Goal: Find specific page/section: Find specific page/section

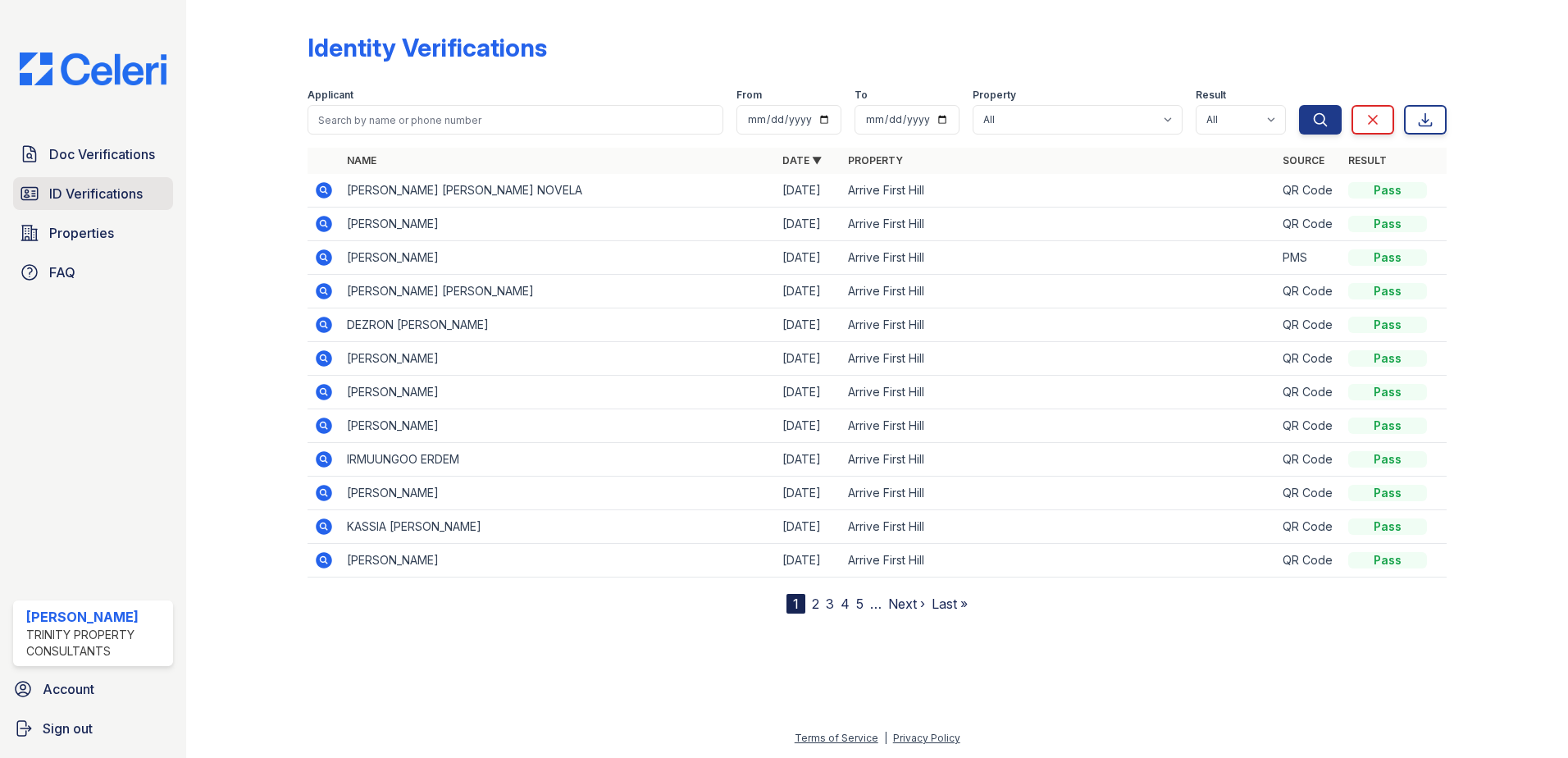
click at [92, 192] on span "ID Verifications" at bounding box center [96, 194] width 93 height 20
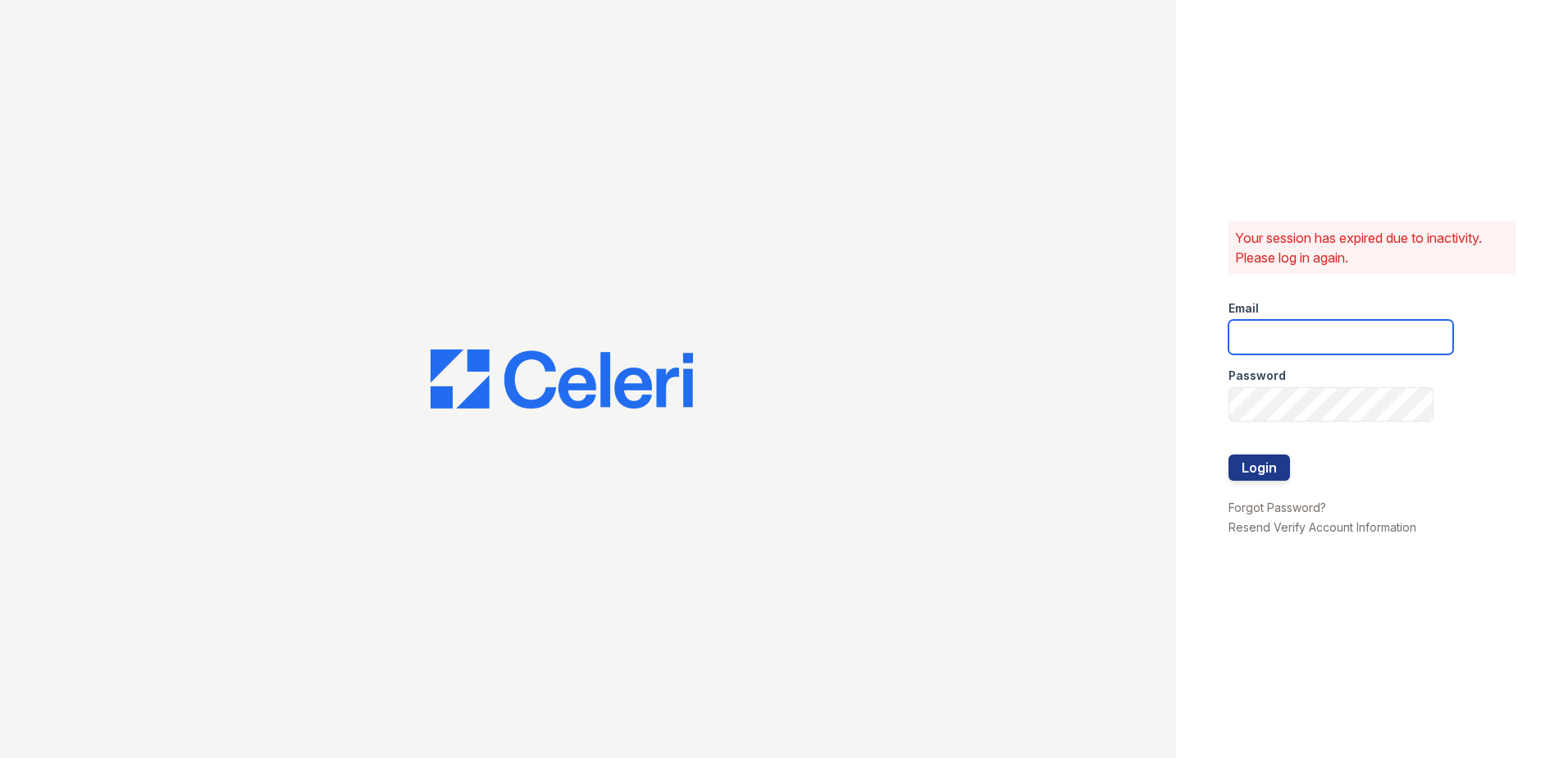
type input "[EMAIL_ADDRESS][DOMAIN_NAME]"
click at [1267, 467] on button "Login" at bounding box center [1259, 467] width 61 height 26
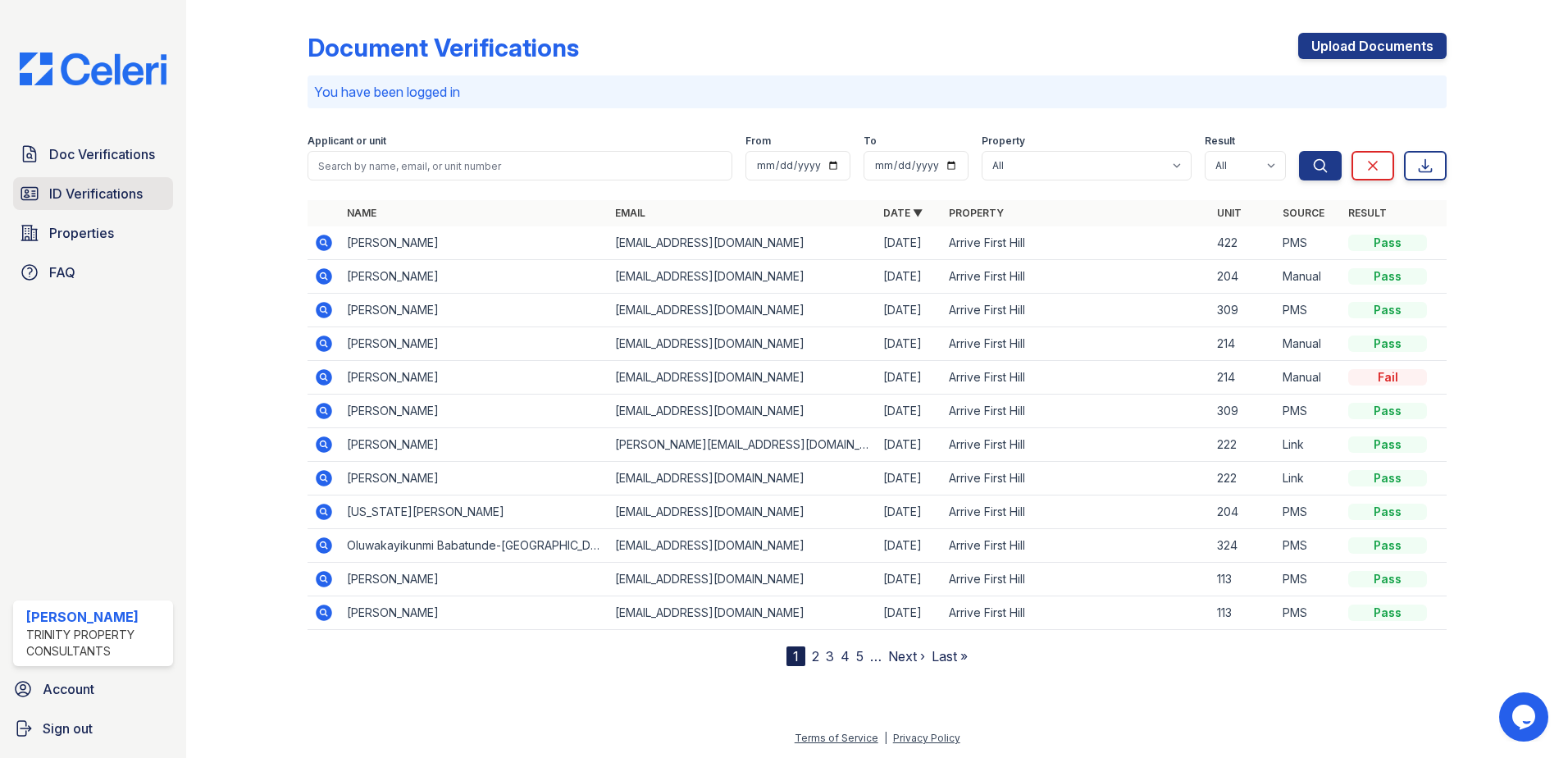
click at [101, 185] on span "ID Verifications" at bounding box center [96, 194] width 93 height 20
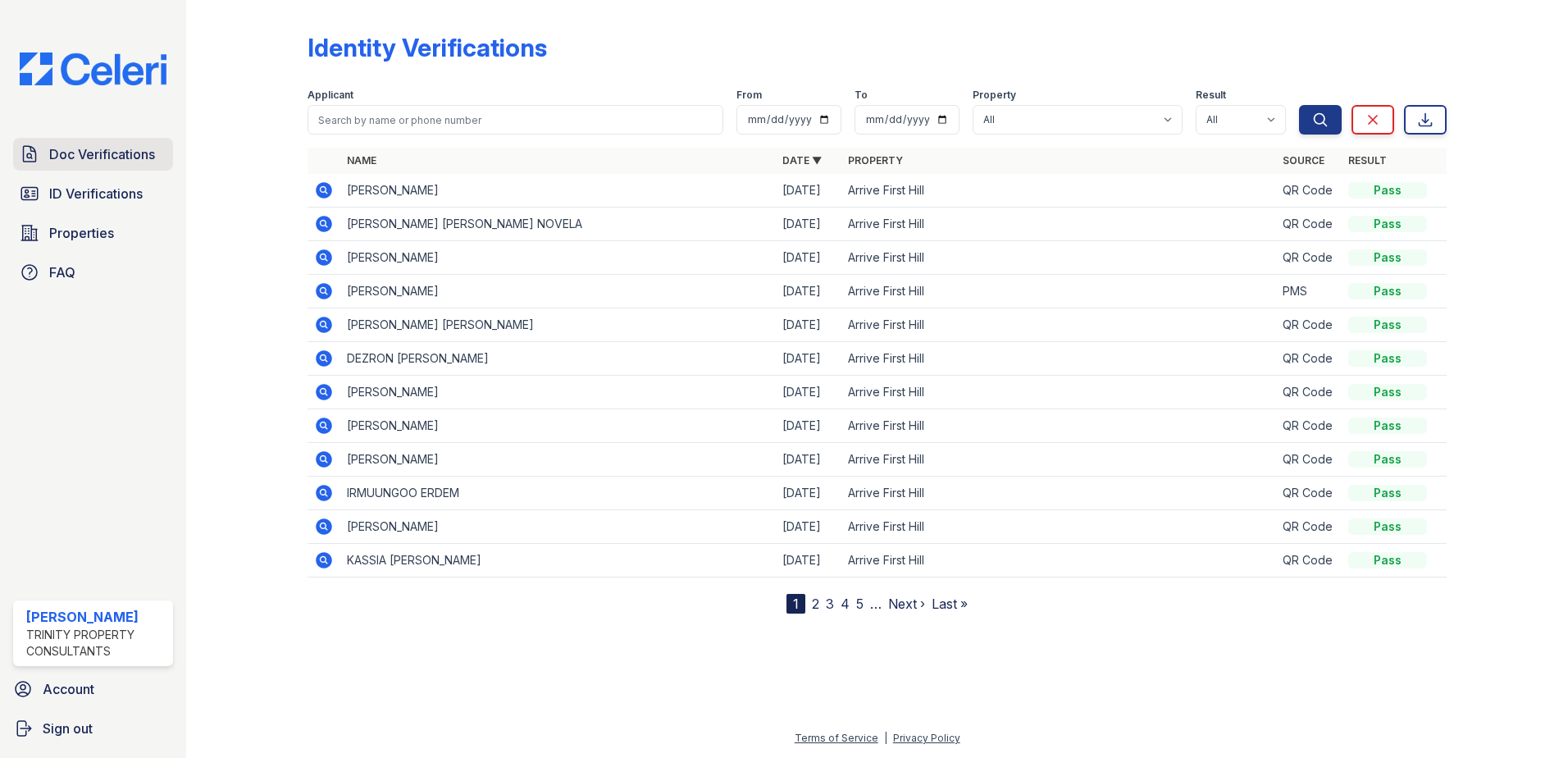
click at [83, 160] on span "Doc Verifications" at bounding box center [102, 154] width 106 height 20
